Goal: Information Seeking & Learning: Learn about a topic

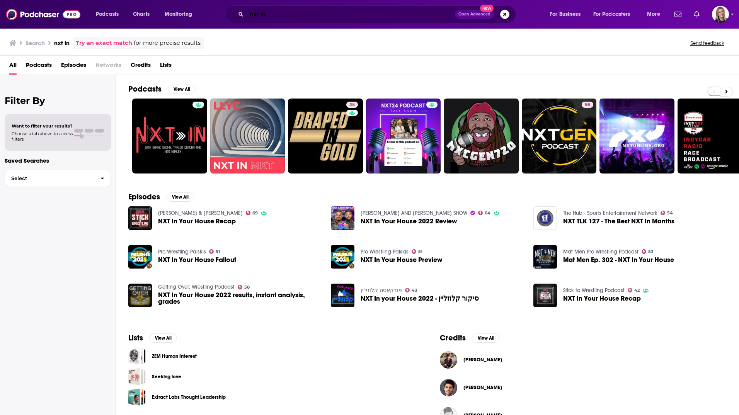
click at [287, 14] on input "nxt in" at bounding box center [351, 14] width 208 height 12
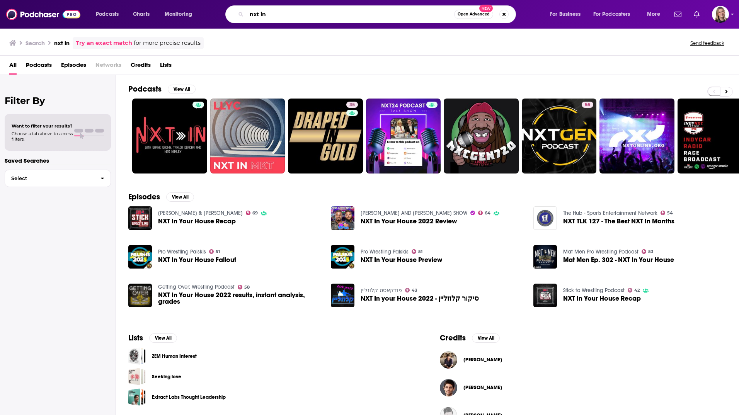
drag, startPoint x: 266, startPoint y: 17, endPoint x: 249, endPoint y: 17, distance: 17.4
click at [249, 17] on input "nxt in" at bounding box center [351, 14] width 208 height 12
paste input "The Official SaaStr Podcast"
type input "The Official SaaStr Podcast"
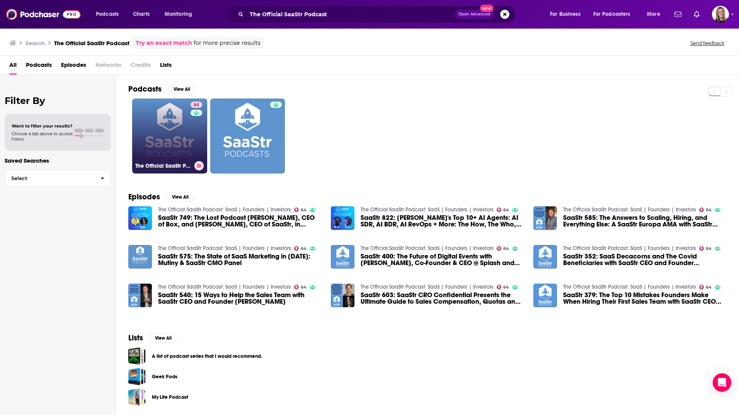
click at [191, 143] on div "64" at bounding box center [198, 132] width 14 height 60
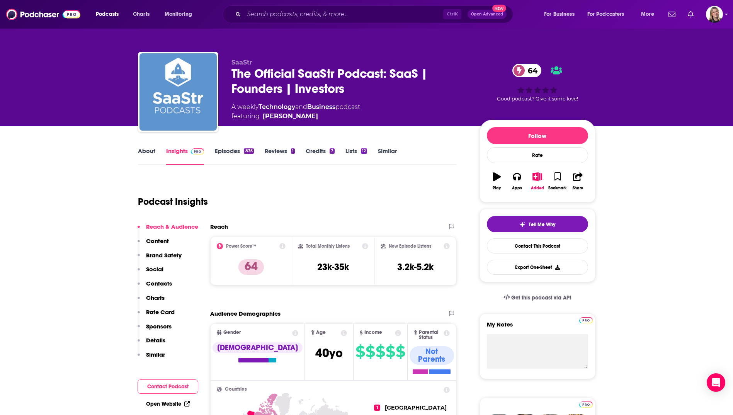
click at [236, 151] on link "Episodes 835" at bounding box center [234, 156] width 39 height 18
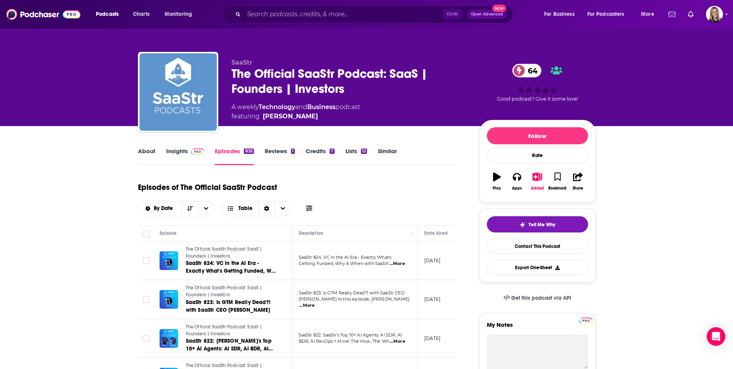
click at [176, 148] on link "Insights" at bounding box center [185, 156] width 38 height 18
